Goal: Check status: Check status

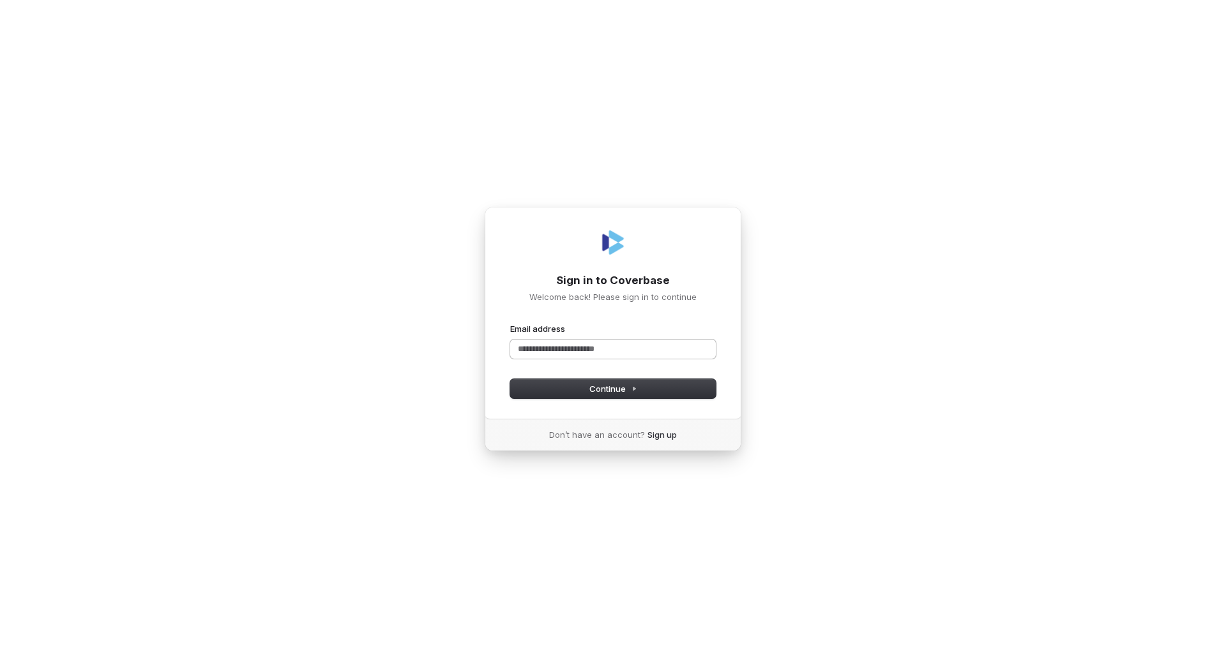
click at [583, 343] on input "Email address" at bounding box center [613, 349] width 206 height 19
click at [510, 323] on button "submit" at bounding box center [510, 323] width 0 height 0
type input "**********"
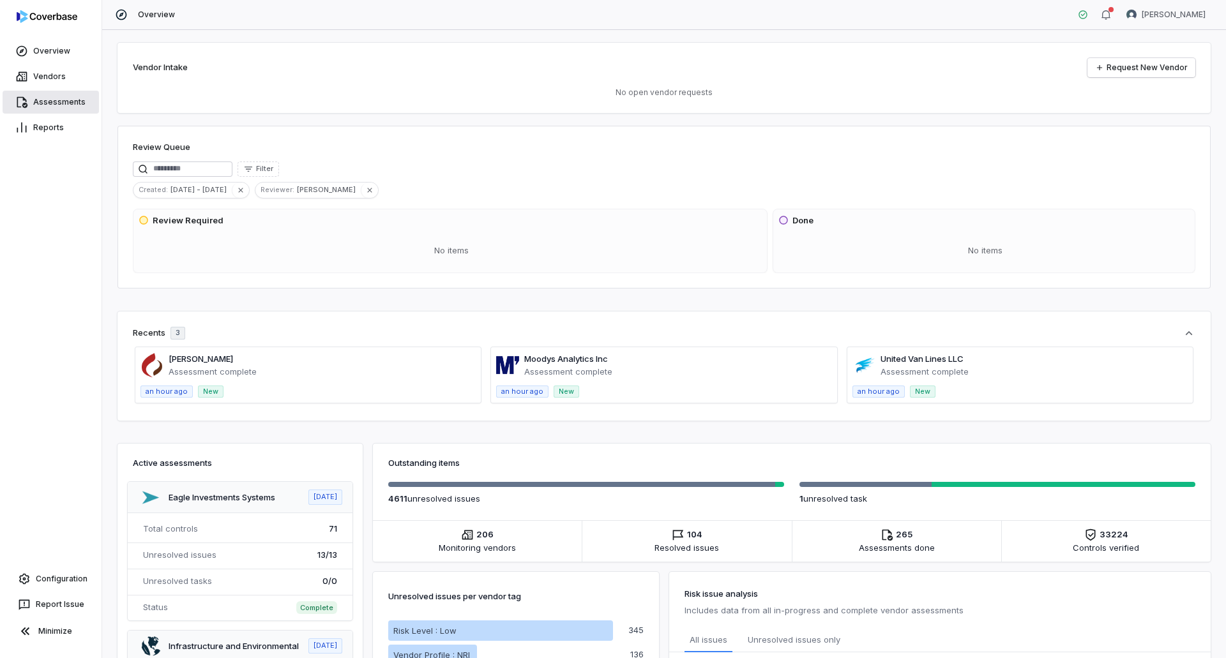
click at [47, 103] on link "Assessments" at bounding box center [51, 102] width 96 height 23
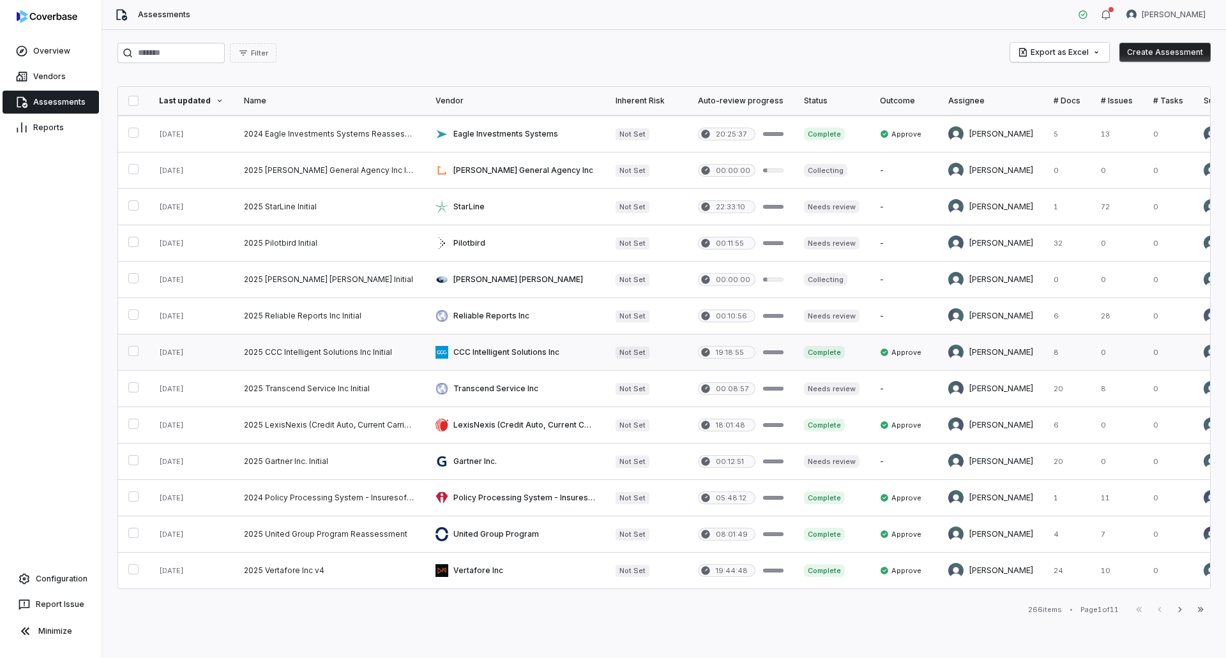
scroll to position [442, 0]
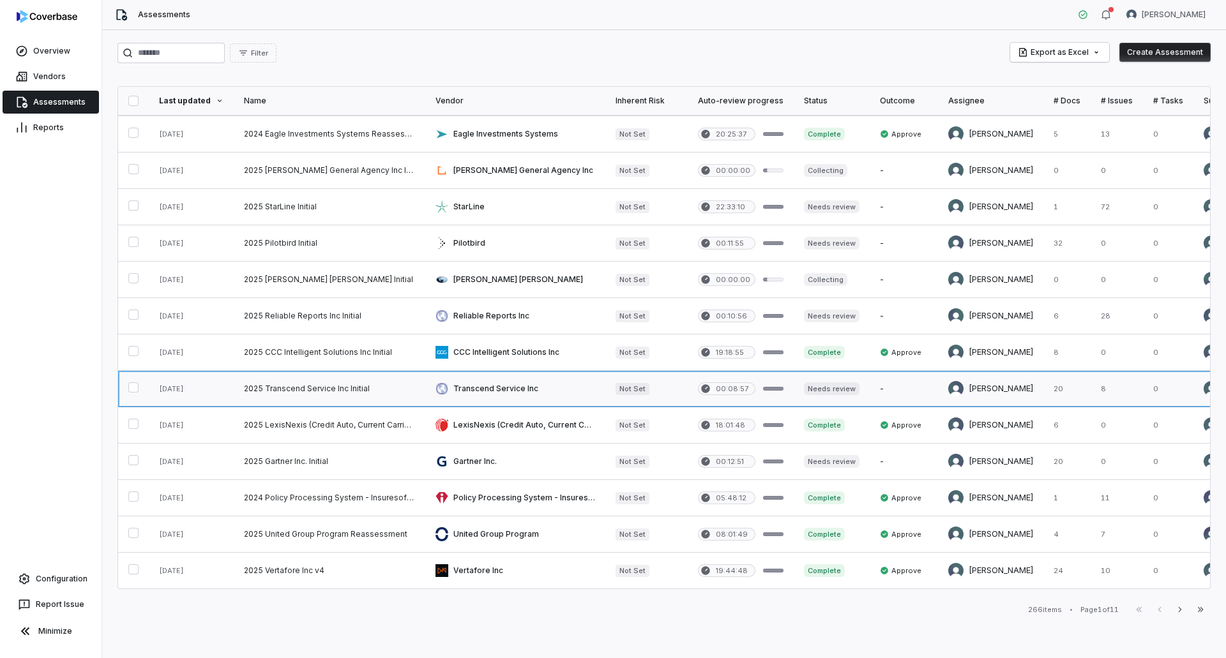
click at [335, 381] on link at bounding box center [330, 389] width 192 height 36
